Goal: Find specific page/section: Find specific page/section

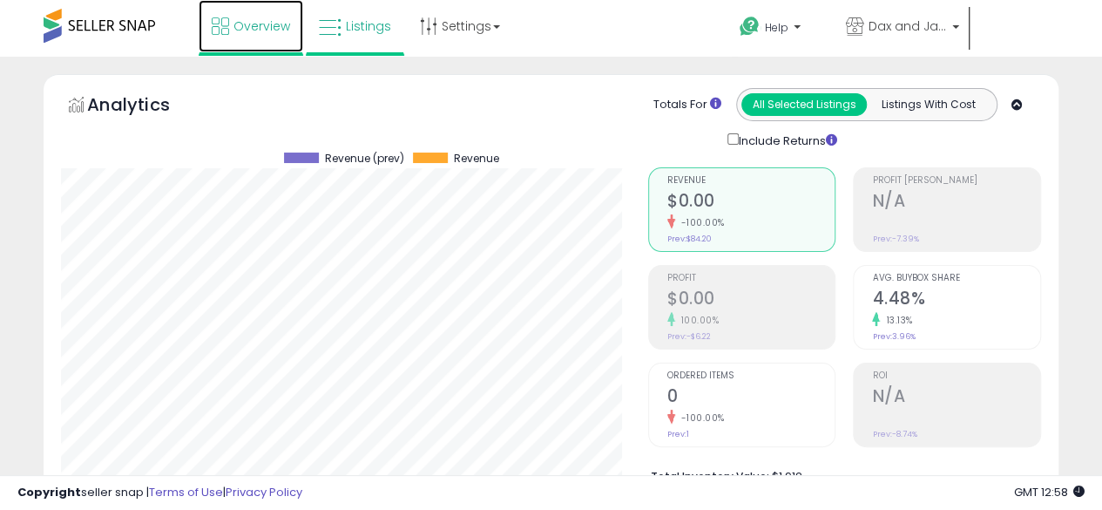
click at [247, 17] on link "Overview" at bounding box center [251, 26] width 105 height 52
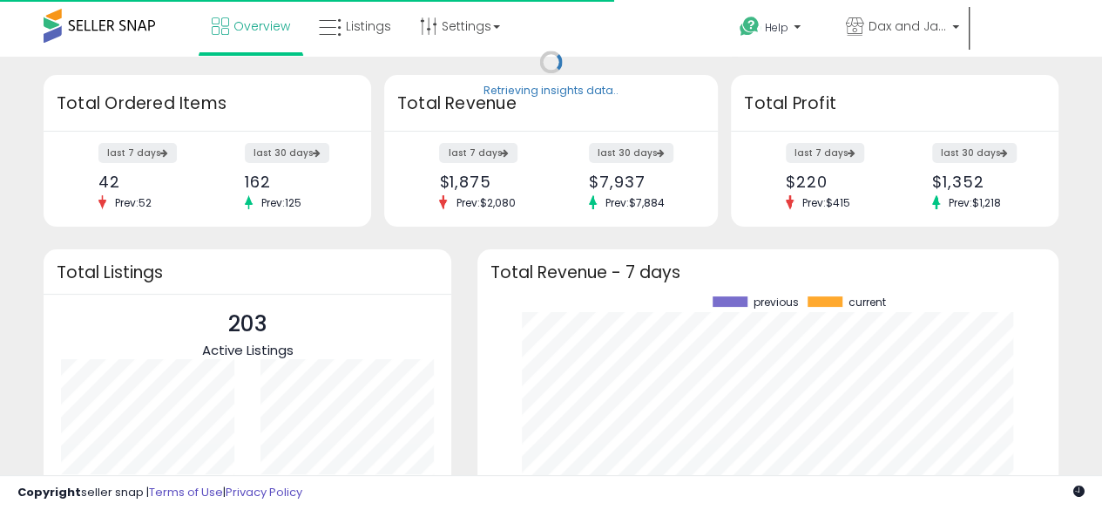
scroll to position [242, 546]
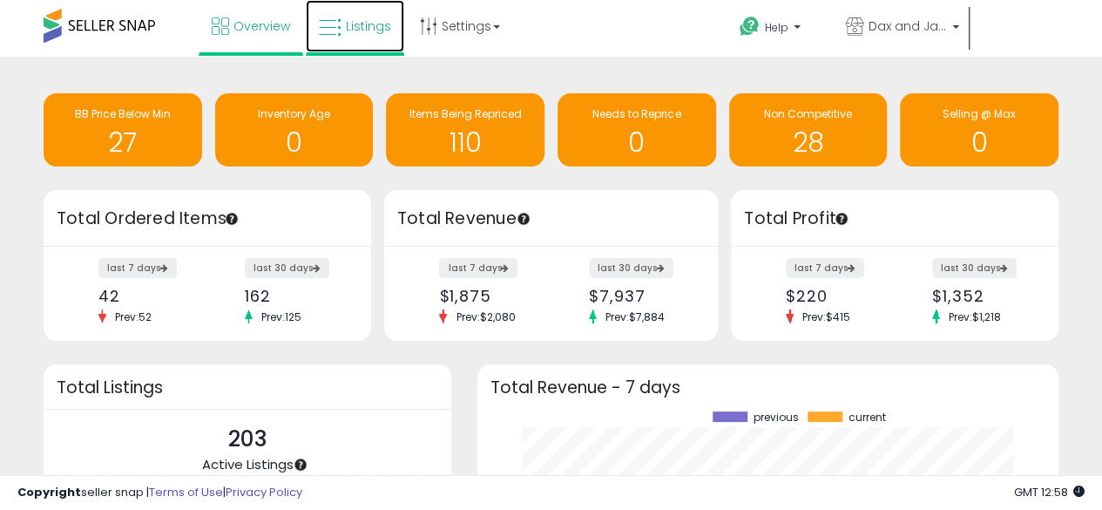
click at [343, 18] on link "Listings" at bounding box center [355, 26] width 98 height 52
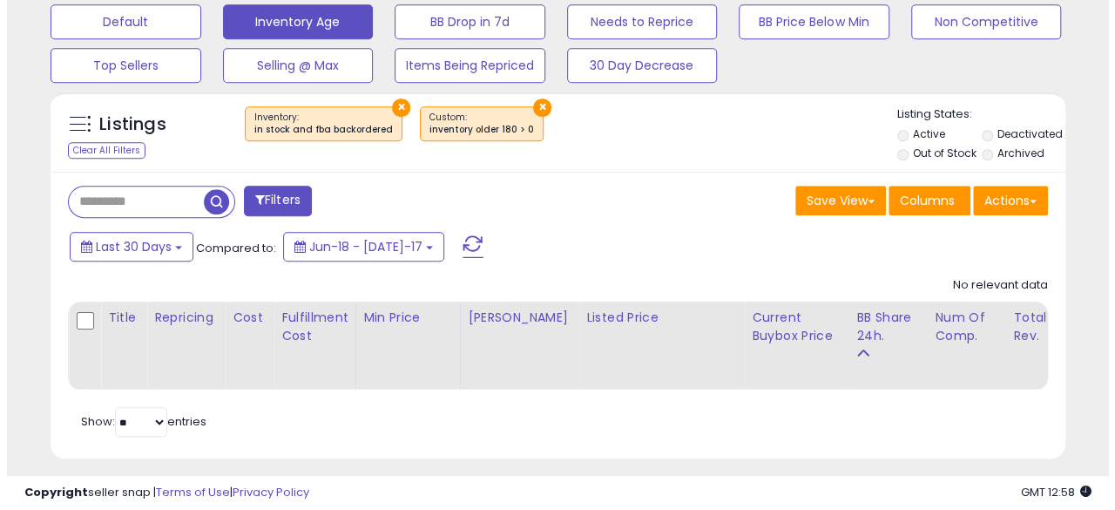
scroll to position [547, 0]
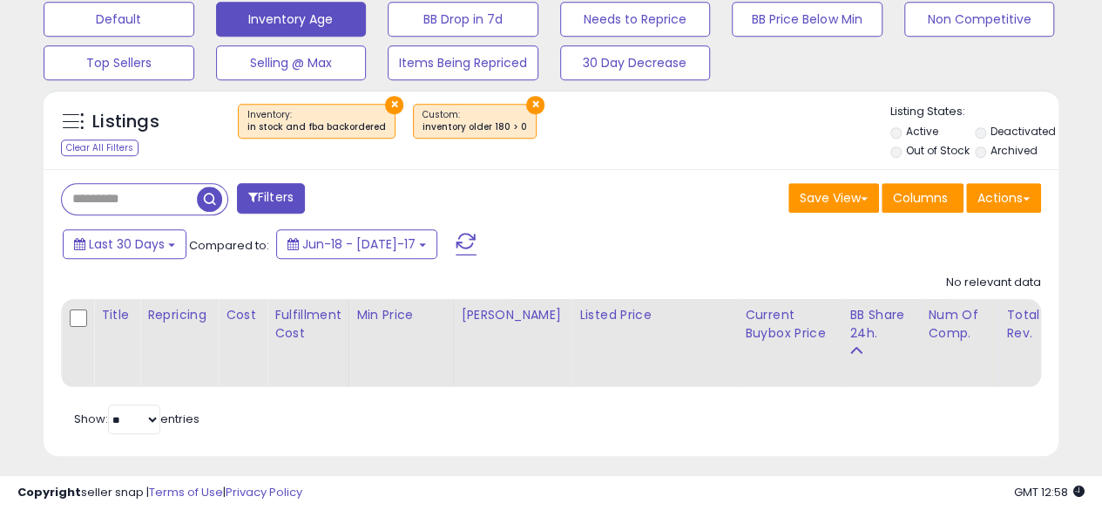
click at [526, 102] on button "×" at bounding box center [535, 105] width 18 height 18
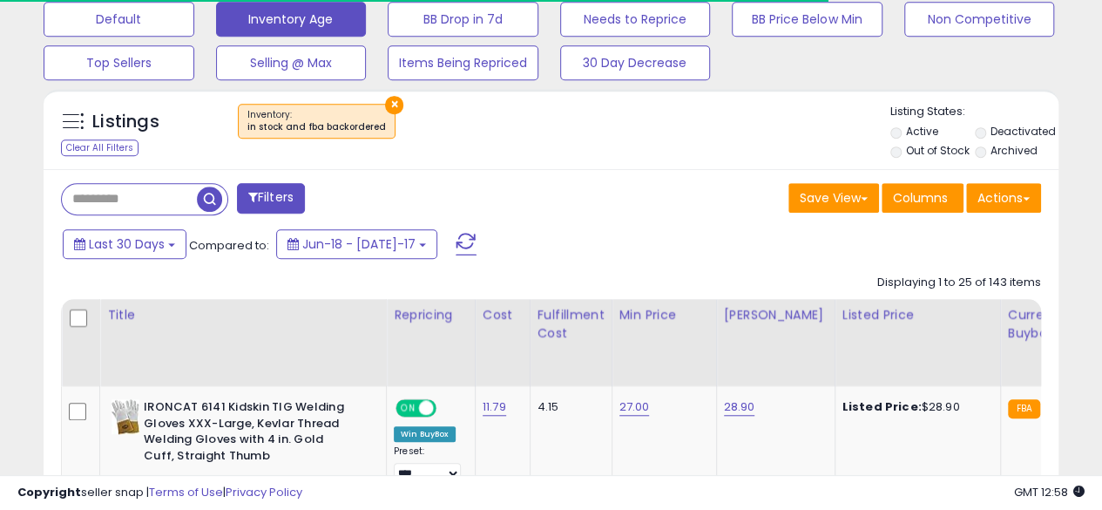
scroll to position [357, 587]
click at [387, 100] on button "×" at bounding box center [394, 105] width 18 height 18
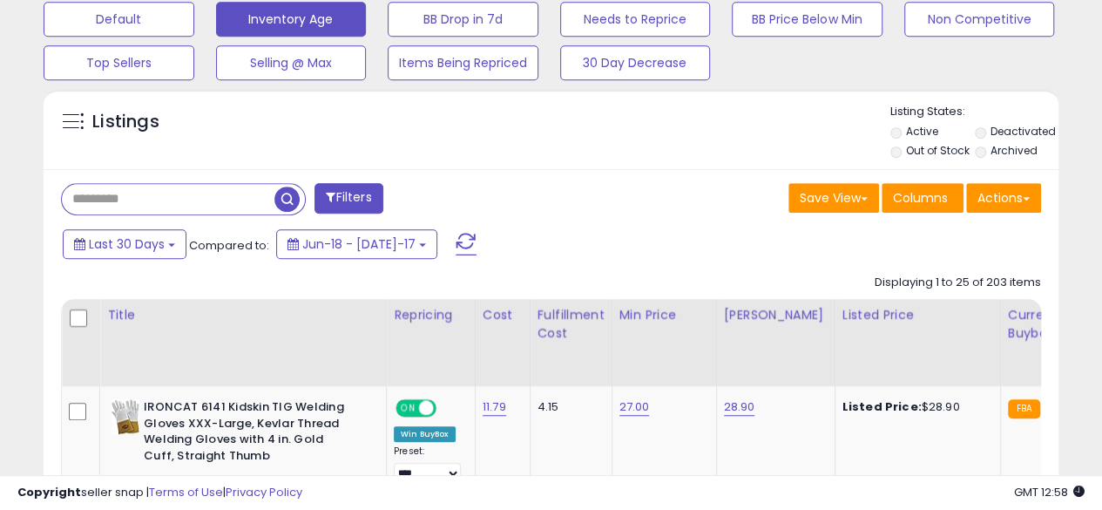
click at [129, 197] on input "text" at bounding box center [168, 199] width 213 height 30
type input "**********"
click at [302, 193] on span "button" at bounding box center [304, 198] width 25 height 25
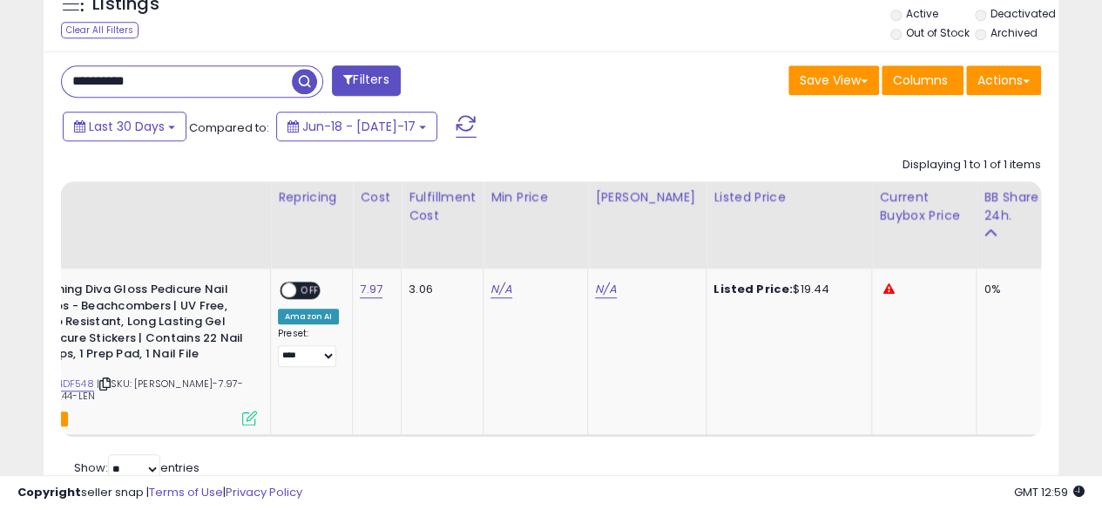
scroll to position [0, 0]
